Goal: Navigation & Orientation: Find specific page/section

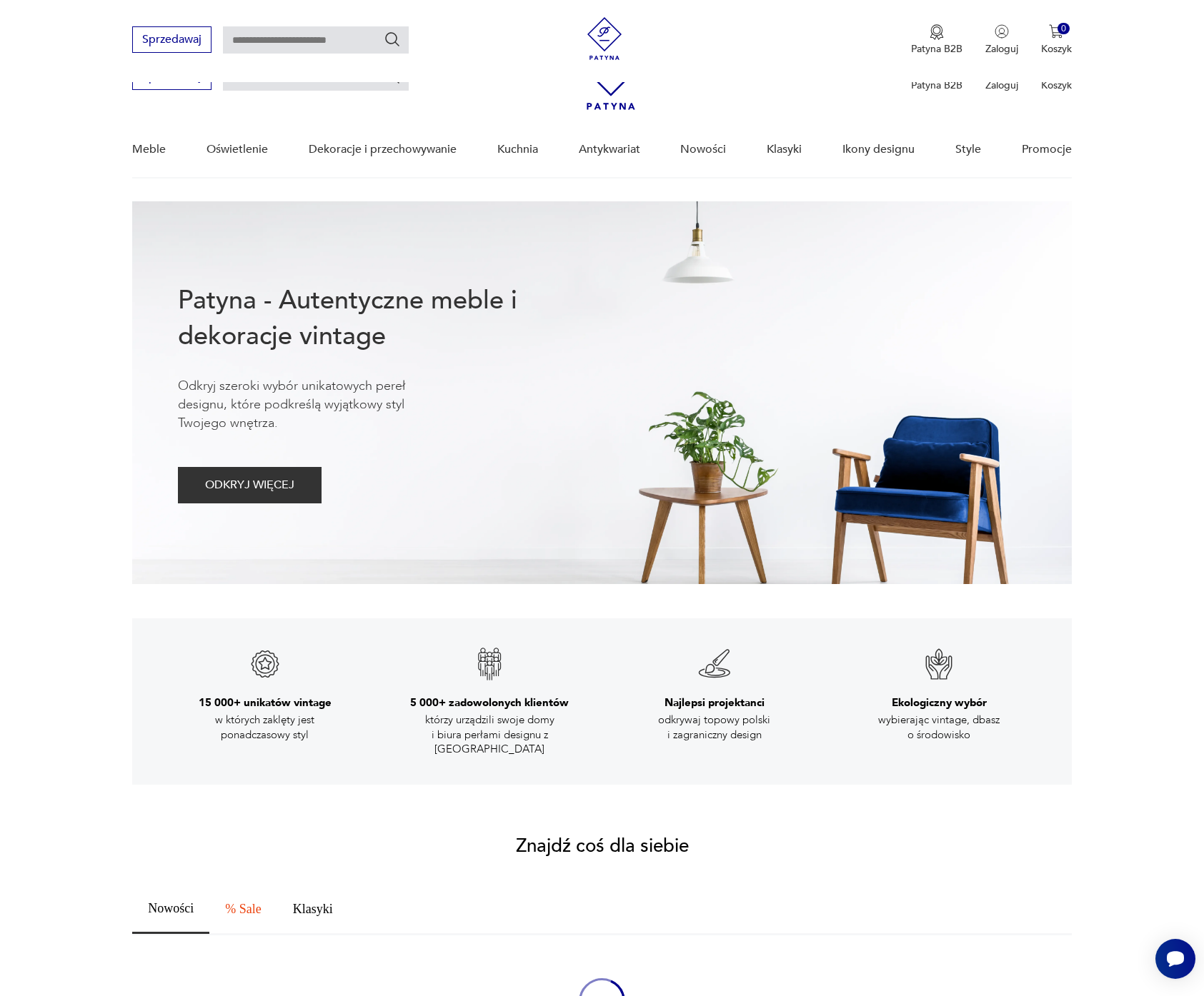
scroll to position [669, 0]
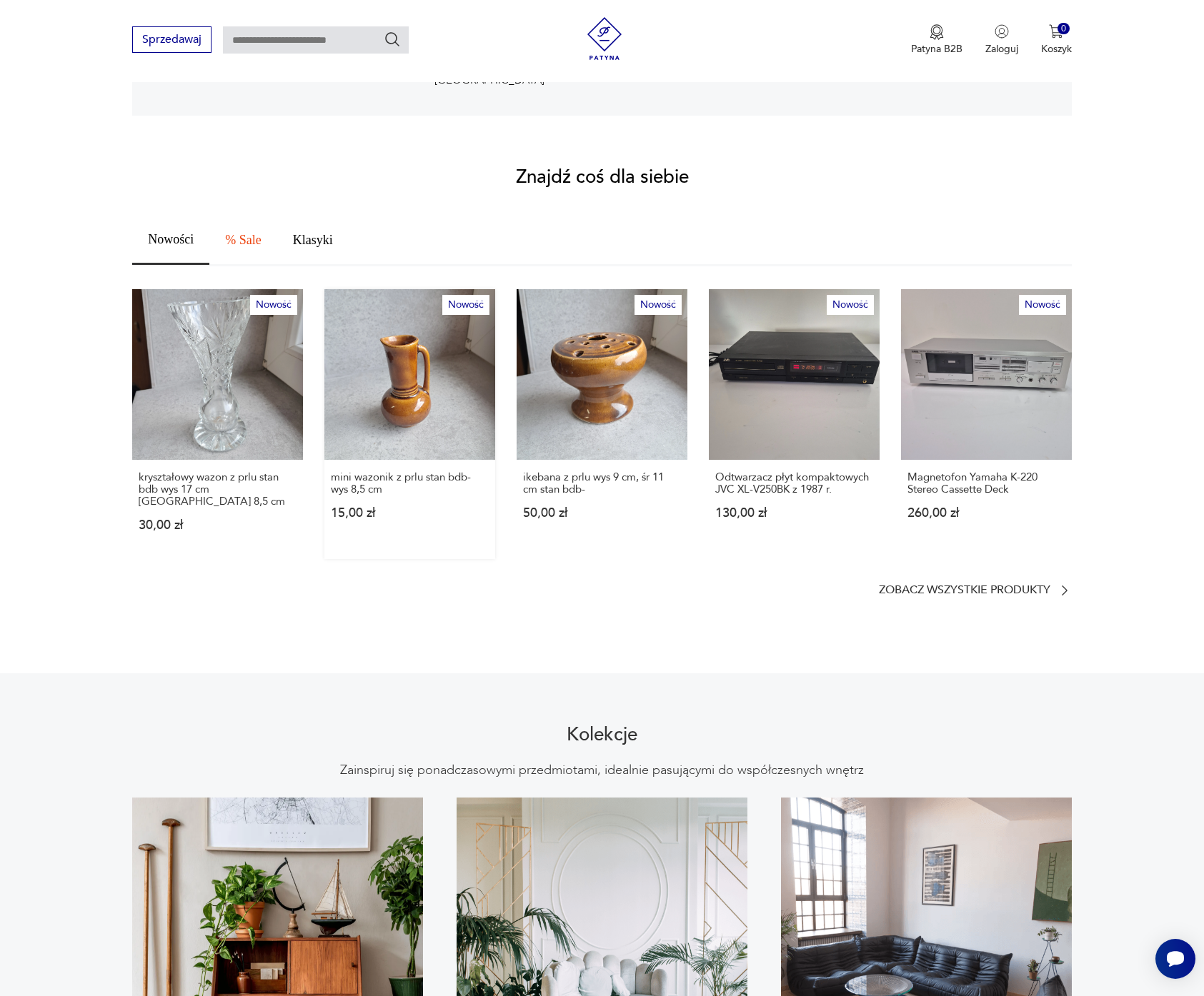
click at [381, 350] on link "Nowość mini wazonik z prlu stan bdb- wys 8,5 cm 15,00 zł" at bounding box center [410, 425] width 171 height 270
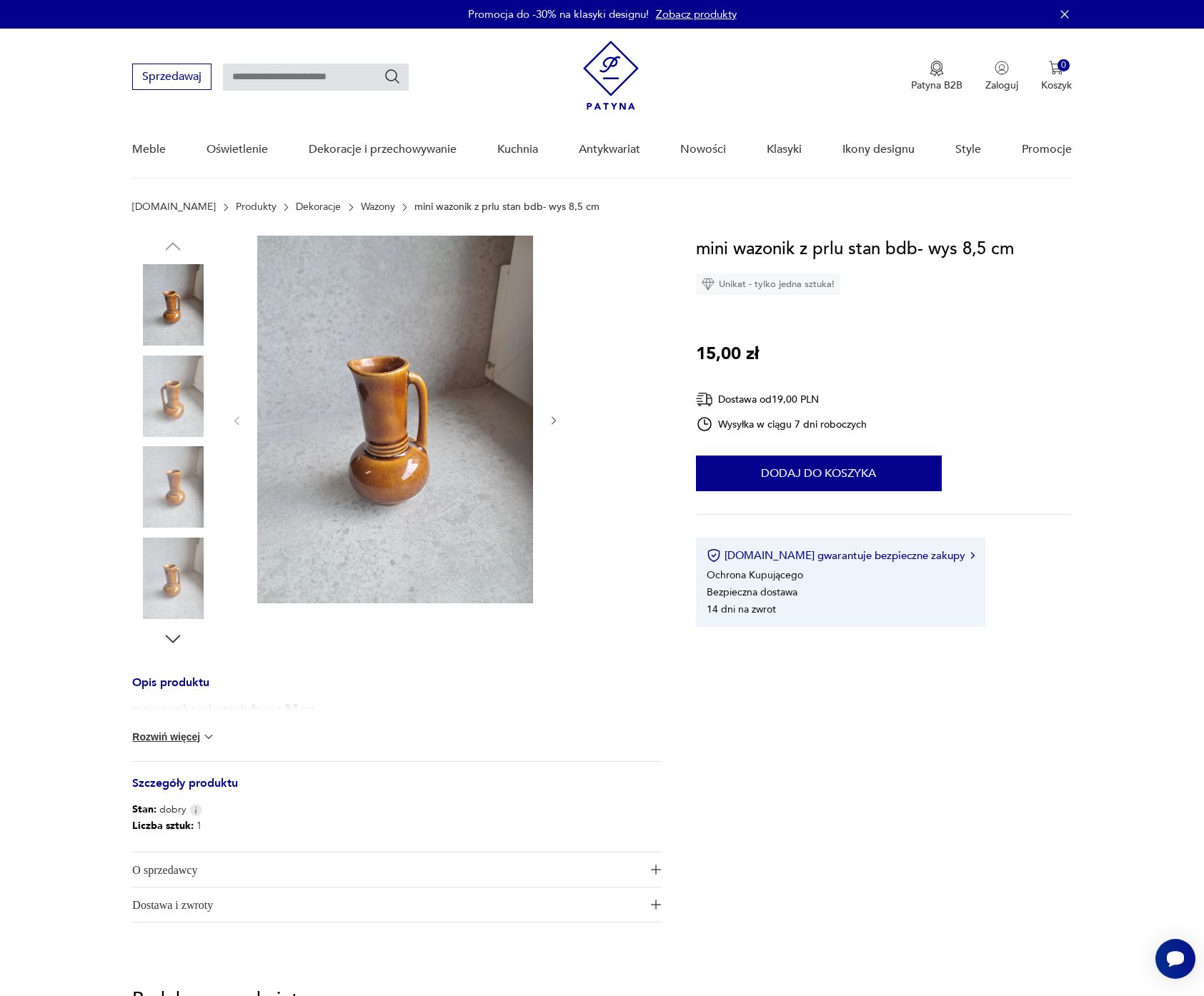
scroll to position [665, 0]
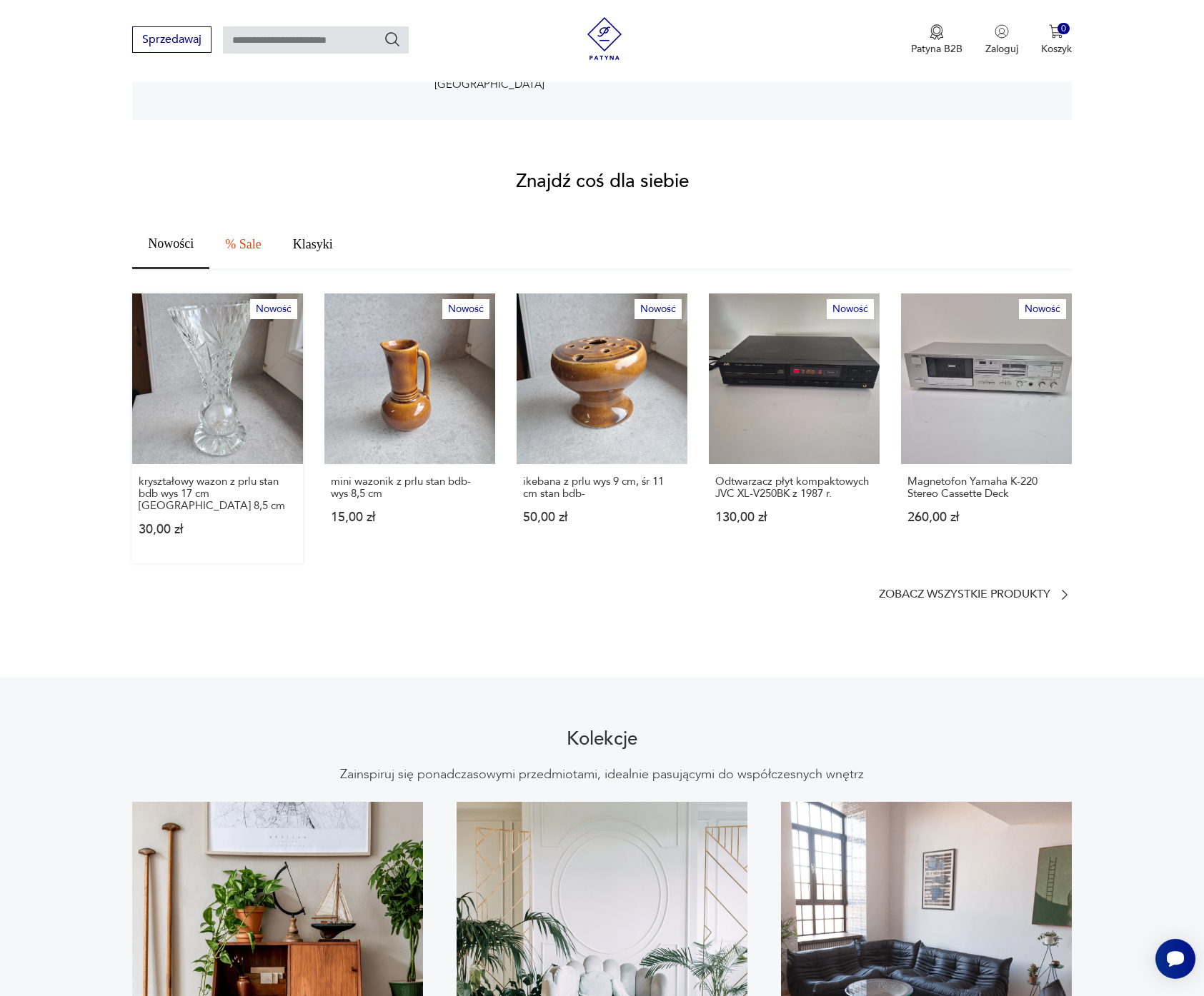
click at [238, 437] on link "Nowość kryształowy wazon z prlu stan bdb wys 17 cm śr góry 8,5 cm 30,00 zł" at bounding box center [217, 429] width 171 height 270
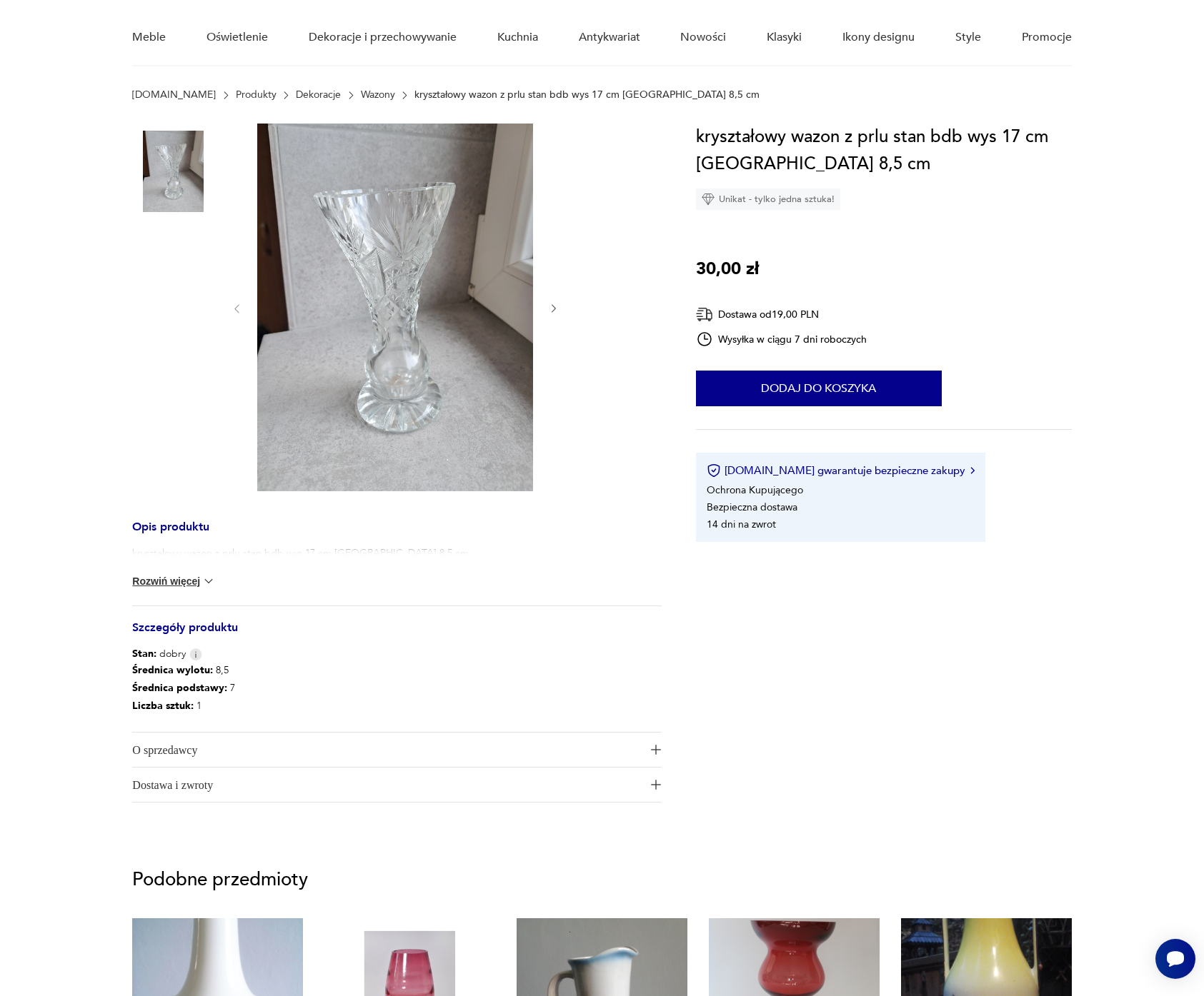
scroll to position [187, 0]
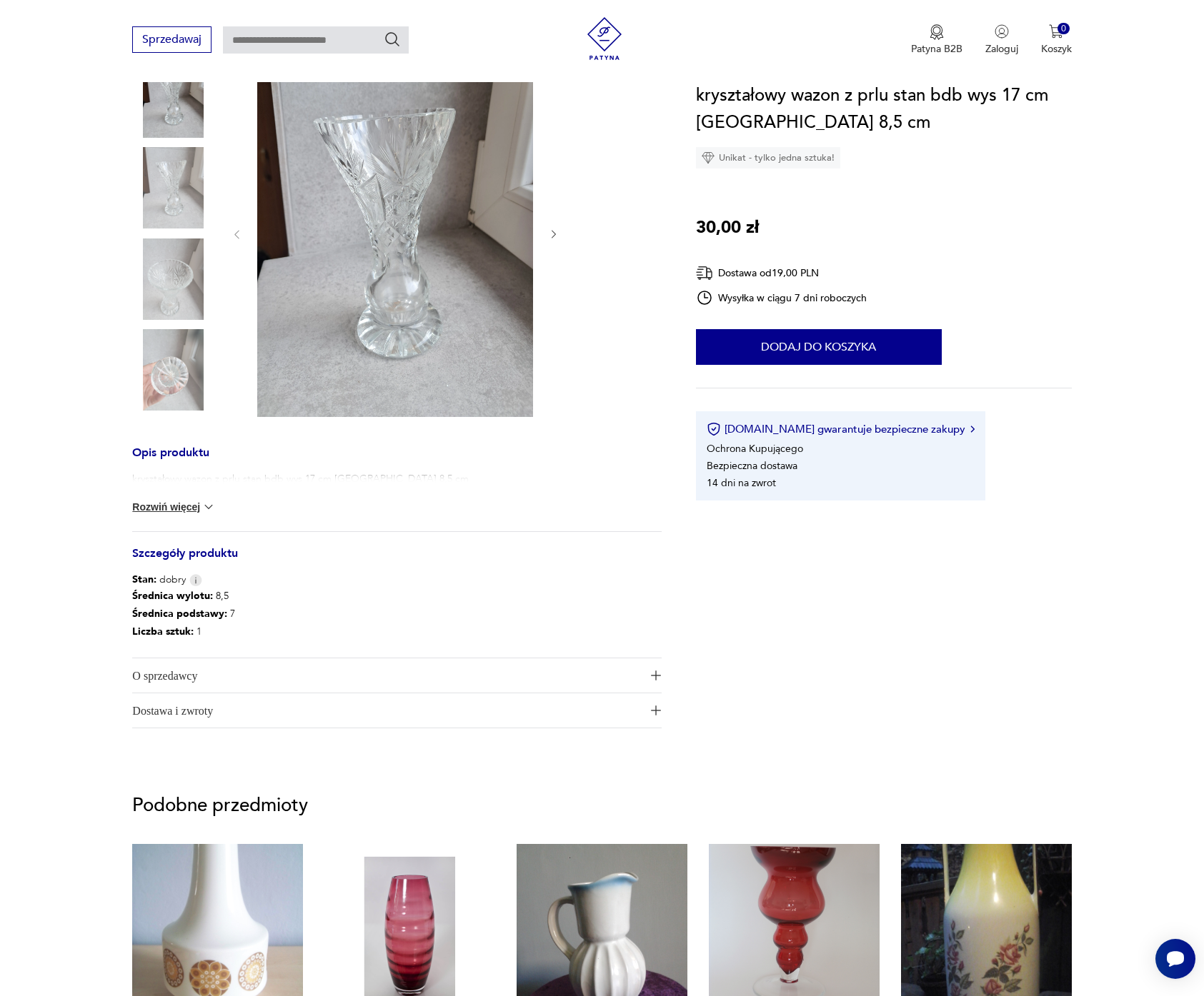
click at [202, 508] on img at bounding box center [208, 507] width 14 height 14
click at [161, 505] on img at bounding box center [163, 508] width 14 height 14
click at [173, 505] on button "Rozwiń więcej" at bounding box center [173, 507] width 83 height 14
click at [158, 511] on img at bounding box center [163, 508] width 14 height 14
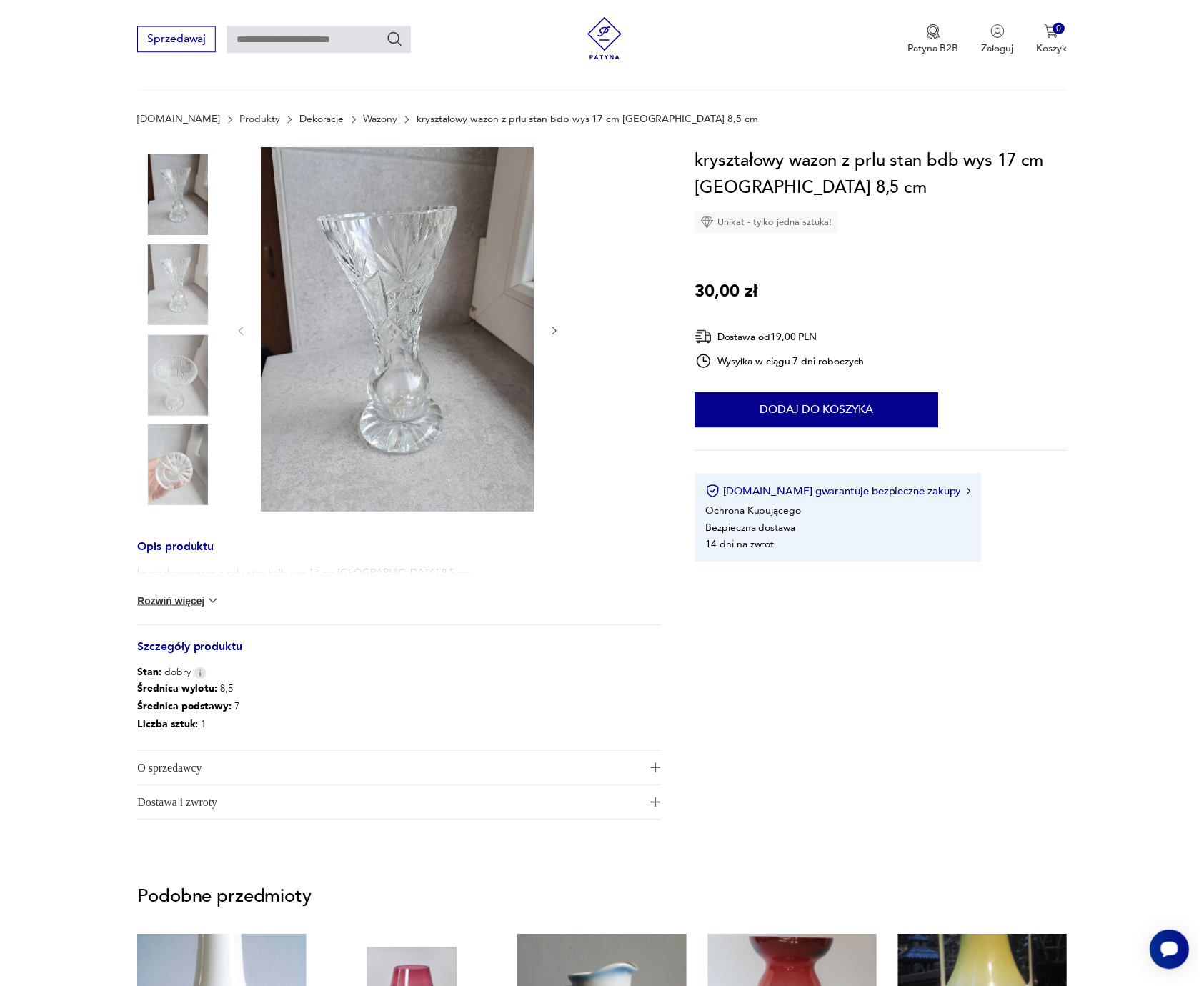
scroll to position [0, 0]
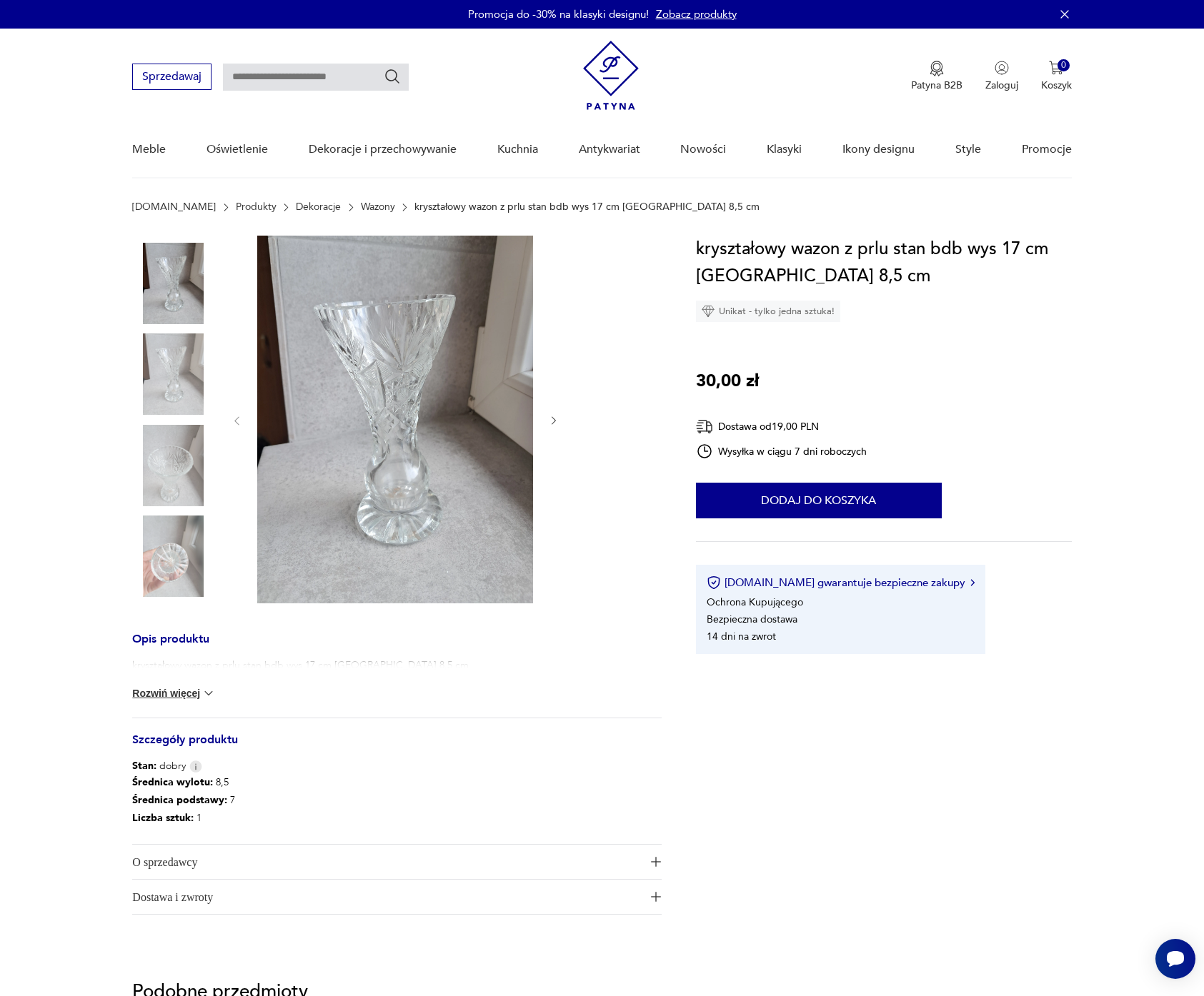
click at [603, 62] on img at bounding box center [610, 76] width 56 height 69
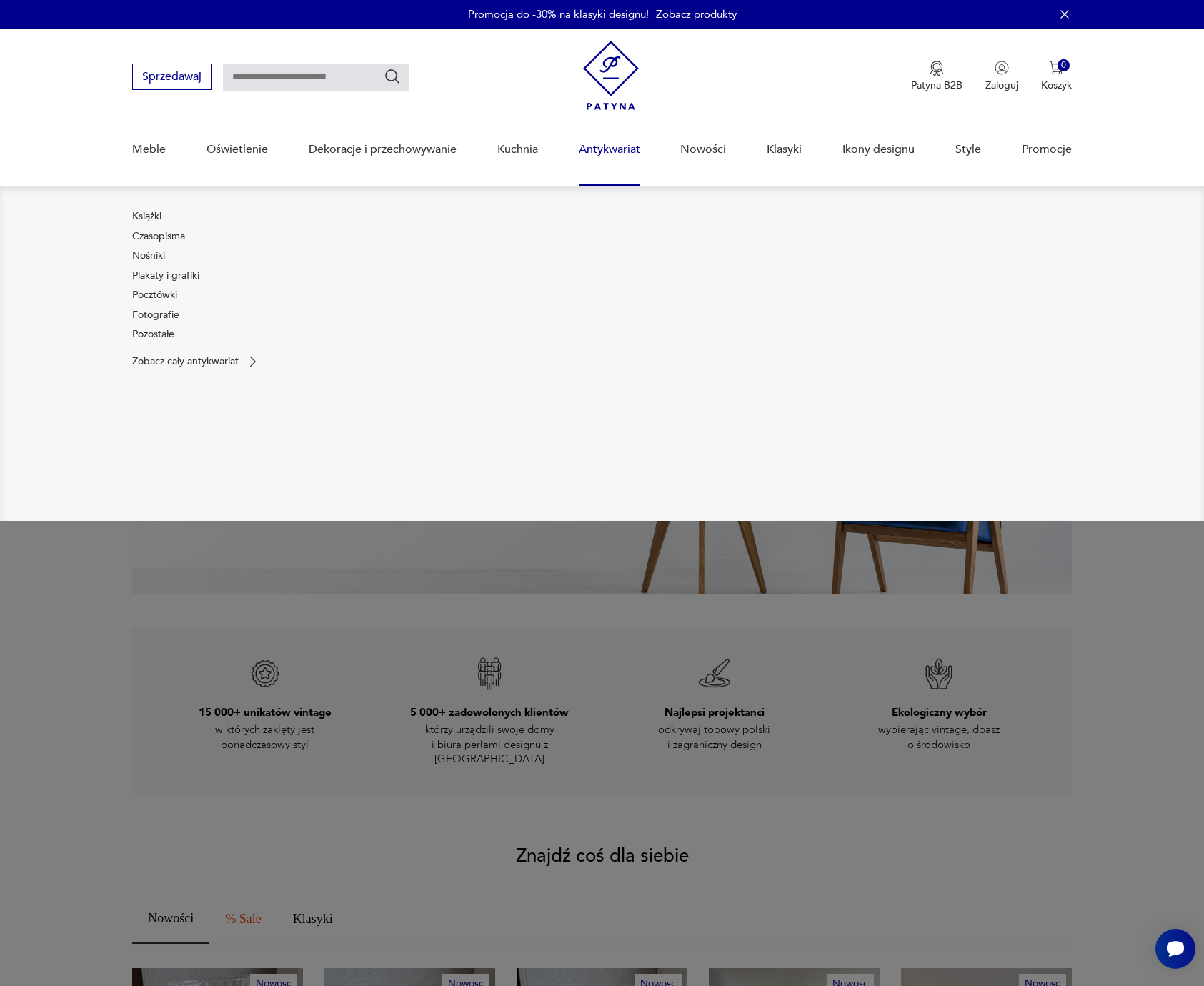
scroll to position [1, 0]
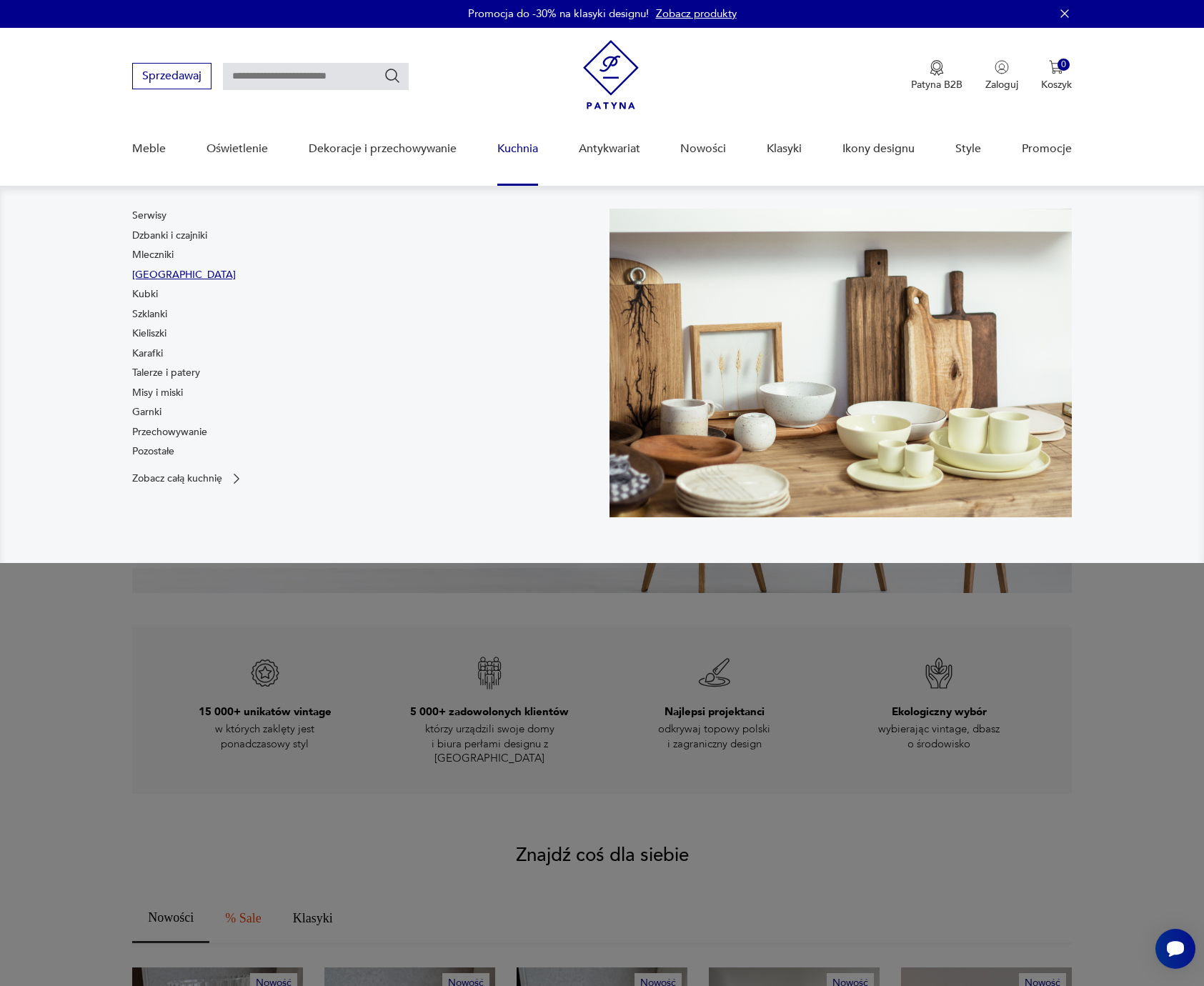
click at [162, 274] on link "[GEOGRAPHIC_DATA]" at bounding box center [183, 275] width 104 height 14
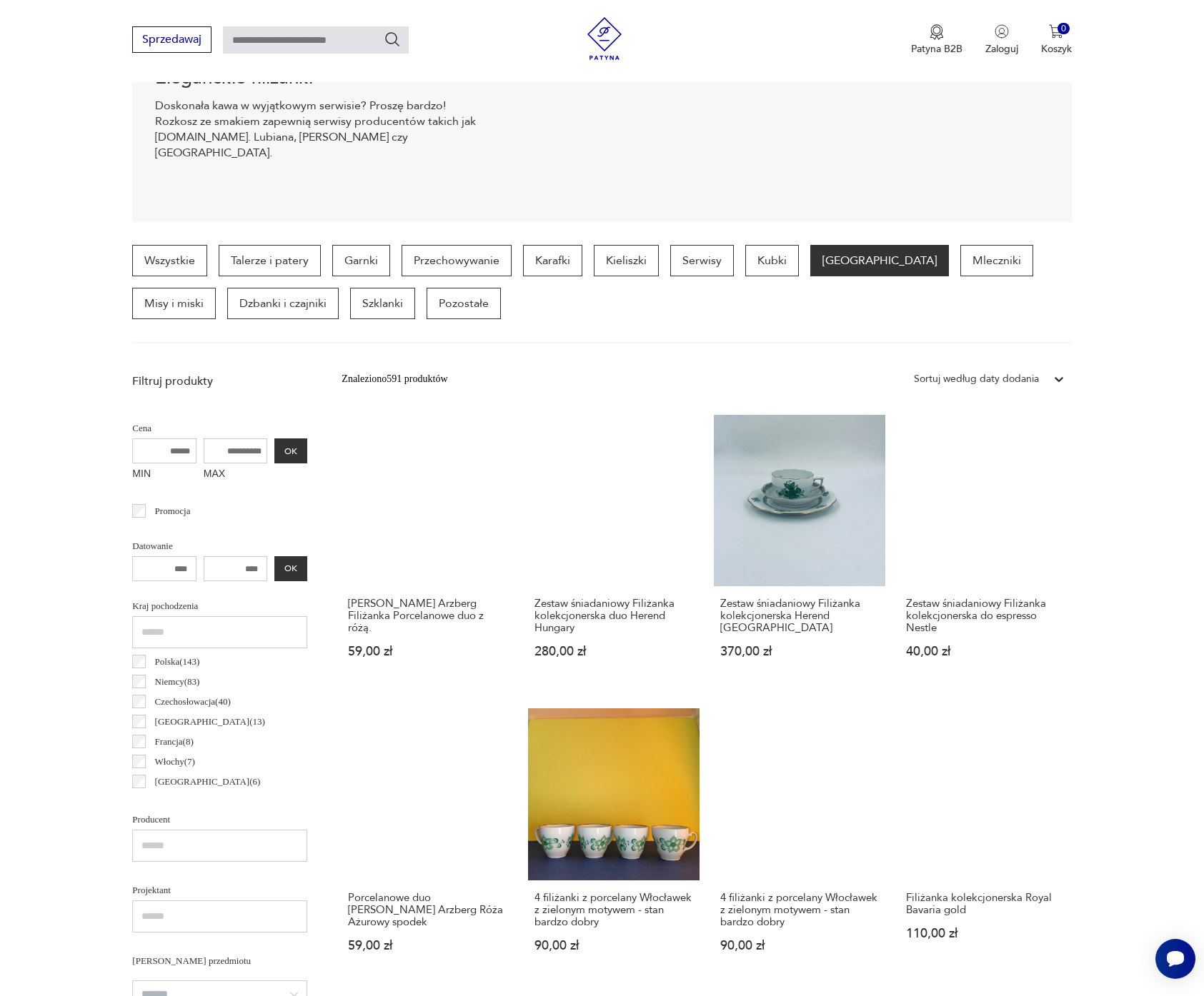
scroll to position [229, 0]
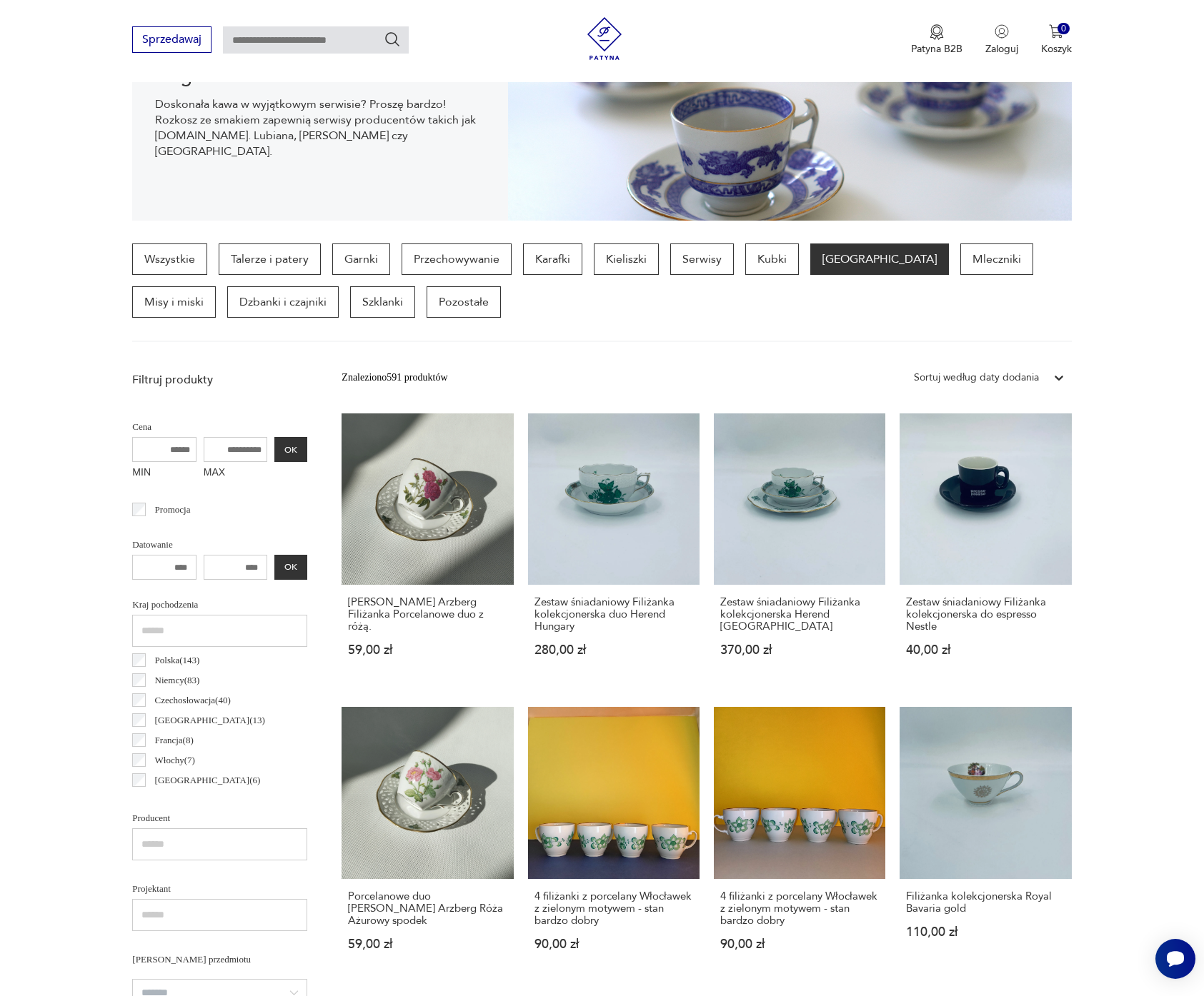
click at [897, 321] on div "Wszystkie Talerze i patery Garnki Przechowywanie Karafki Kieliszki Serwisy Kubk…" at bounding box center [601, 293] width 938 height 99
